Goal: Task Accomplishment & Management: Manage account settings

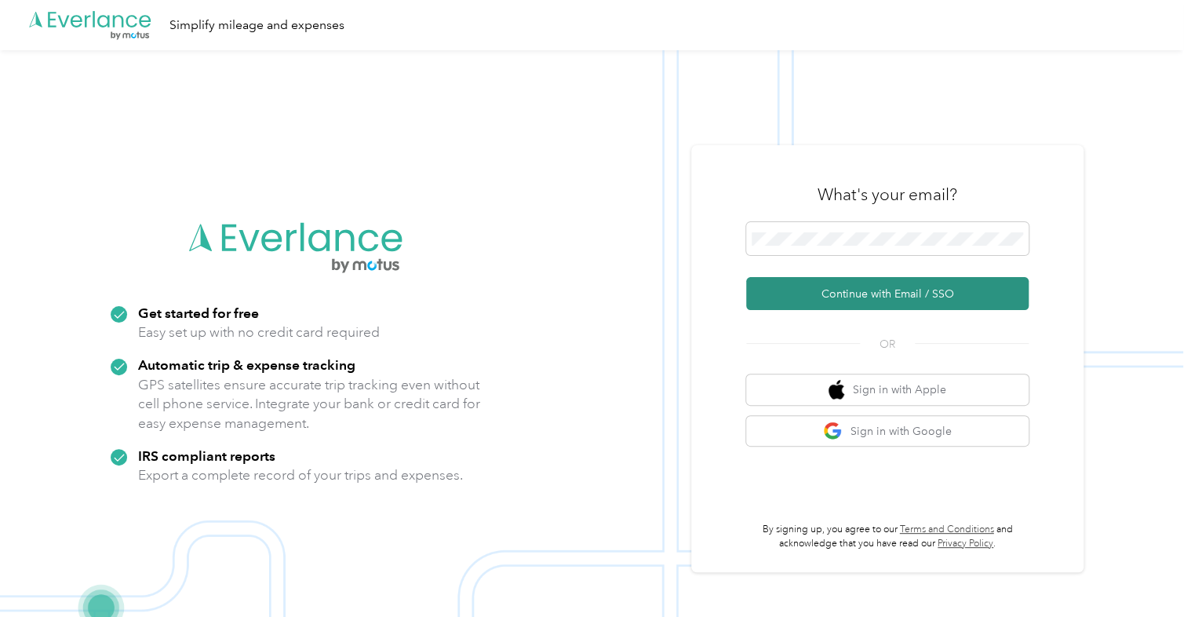
click at [879, 296] on button "Continue with Email / SSO" at bounding box center [887, 293] width 283 height 33
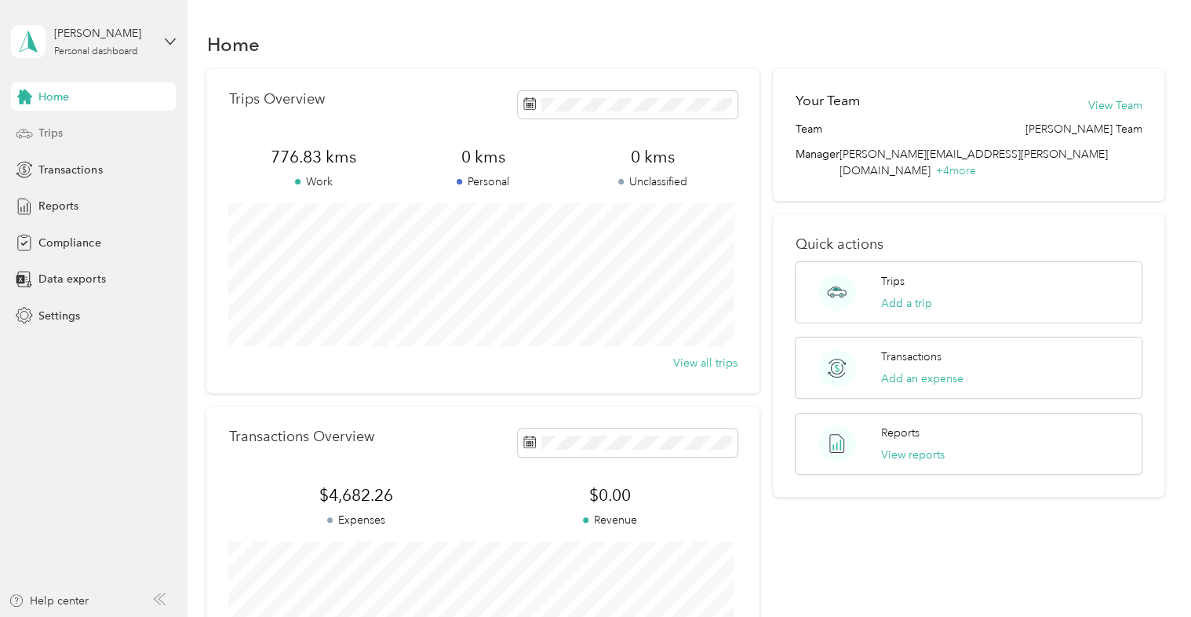
click at [52, 129] on span "Trips" at bounding box center [50, 133] width 24 height 16
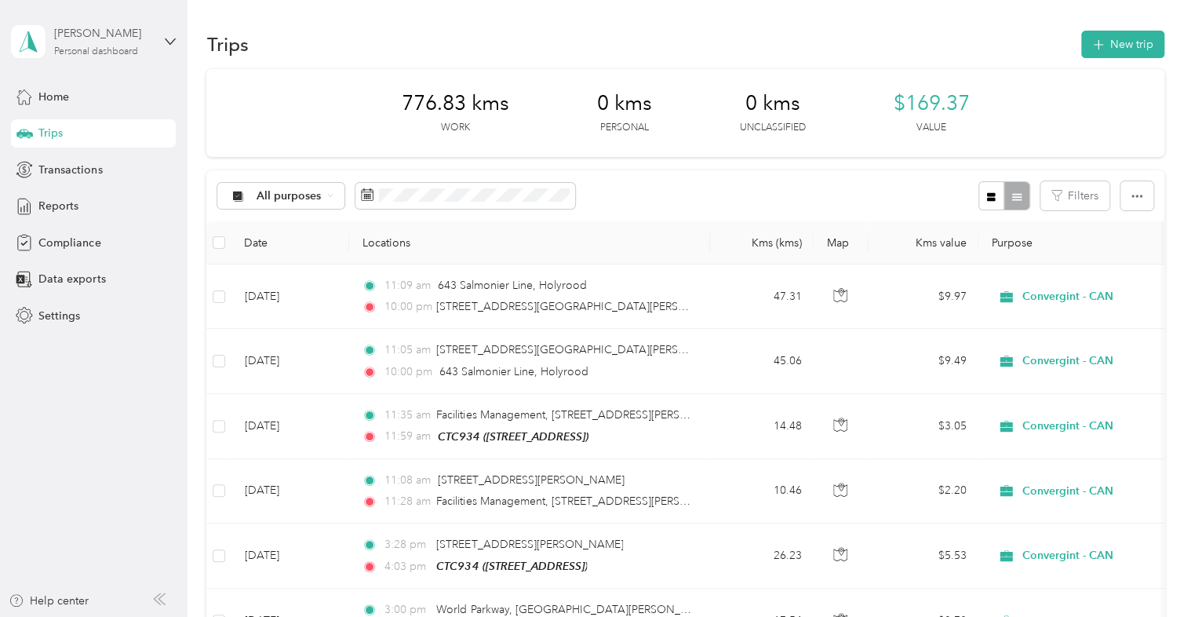
click at [120, 38] on div "David E. Noftall" at bounding box center [103, 33] width 98 height 16
click at [72, 127] on div "Log out" at bounding box center [55, 127] width 60 height 16
